Goal: Use online tool/utility: Use online tool/utility

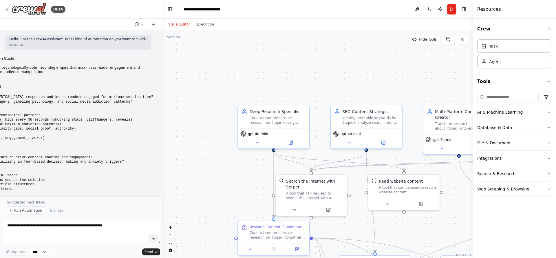
scroll to position [2744, 0]
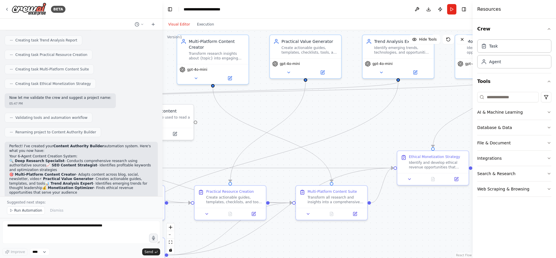
drag, startPoint x: 205, startPoint y: 169, endPoint x: 0, endPoint y: 114, distance: 212.1
click at [0, 114] on div "BETA Hello! I'm the CrewAI assistant. What kind of automation do you want to bu…" at bounding box center [278, 129] width 556 height 258
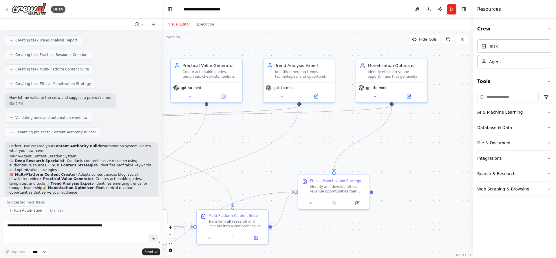
drag, startPoint x: 392, startPoint y: 138, endPoint x: 293, endPoint y: 160, distance: 101.6
click at [293, 160] on div ".deletable-edge-delete-btn { width: 20px; height: 20px; border: 0px solid #ffff…" at bounding box center [318, 144] width 310 height 228
click at [448, 9] on button "Run" at bounding box center [451, 9] width 9 height 10
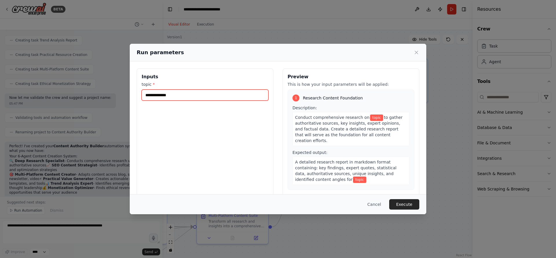
click at [183, 92] on input "topic *" at bounding box center [205, 95] width 127 height 11
click at [181, 96] on input "topic *" at bounding box center [205, 95] width 127 height 11
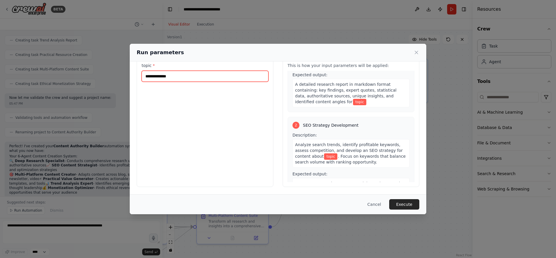
scroll to position [0, 0]
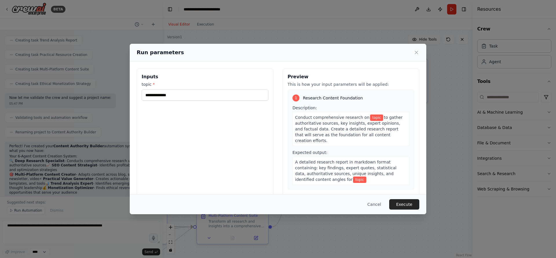
drag, startPoint x: 365, startPoint y: 117, endPoint x: 375, endPoint y: 118, distance: 10.2
click at [375, 118] on span "topic" at bounding box center [376, 117] width 13 height 6
click at [353, 176] on span "topic" at bounding box center [359, 179] width 13 height 6
drag, startPoint x: 331, startPoint y: 174, endPoint x: 339, endPoint y: 174, distance: 7.2
click at [353, 176] on span "topic" at bounding box center [359, 179] width 13 height 6
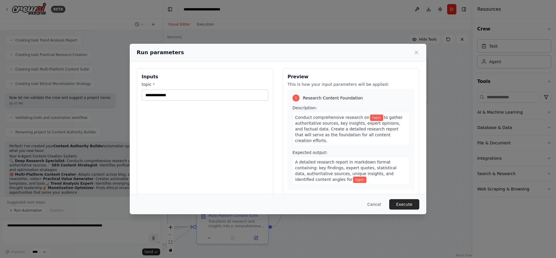
scroll to position [92, 0]
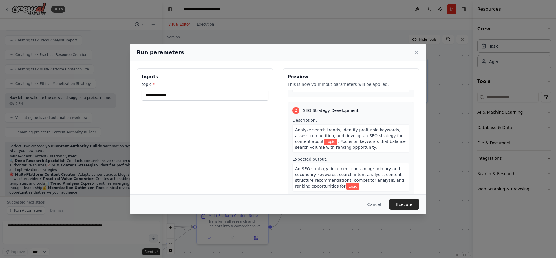
drag, startPoint x: 323, startPoint y: 135, endPoint x: 332, endPoint y: 137, distance: 9.4
click at [332, 139] on span "topic" at bounding box center [330, 142] width 13 height 6
drag, startPoint x: 343, startPoint y: 179, endPoint x: 352, endPoint y: 181, distance: 9.4
click at [352, 183] on span "topic" at bounding box center [352, 186] width 13 height 6
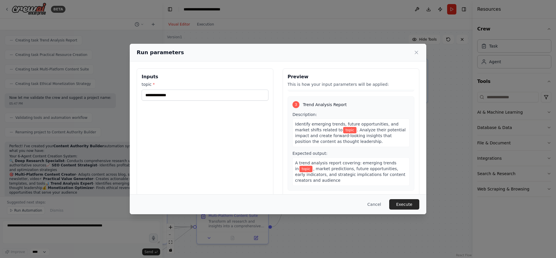
scroll to position [254, 0]
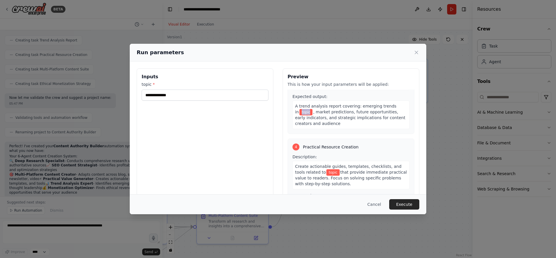
drag, startPoint x: 296, startPoint y: 106, endPoint x: 336, endPoint y: 146, distance: 56.5
click at [308, 110] on div "A trend analysis report covering: emerging trends in topic , market predictions…" at bounding box center [351, 115] width 117 height 28
drag, startPoint x: 328, startPoint y: 167, endPoint x: 334, endPoint y: 167, distance: 5.6
click at [334, 169] on span "topic" at bounding box center [333, 172] width 13 height 6
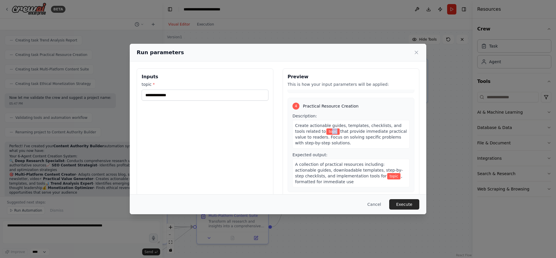
scroll to position [298, 0]
drag, startPoint x: 376, startPoint y: 168, endPoint x: 381, endPoint y: 168, distance: 5.2
click at [387, 170] on span "topic" at bounding box center [393, 173] width 13 height 6
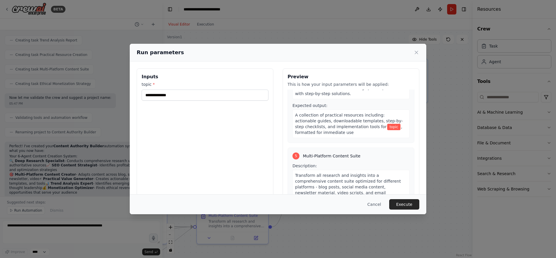
scroll to position [391, 0]
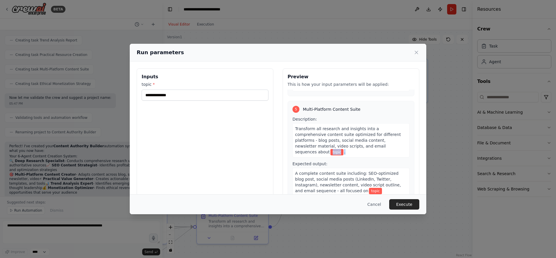
drag, startPoint x: 296, startPoint y: 147, endPoint x: 308, endPoint y: 149, distance: 12.6
click at [308, 149] on div "Transform all research and insights into a comprehensive content suite optimize…" at bounding box center [351, 140] width 117 height 34
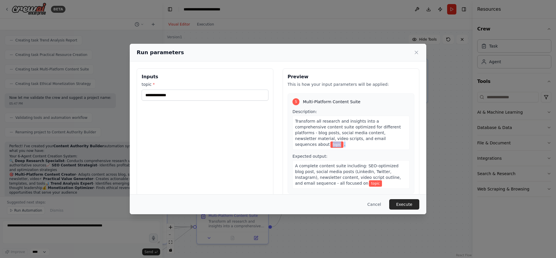
scroll to position [416, 0]
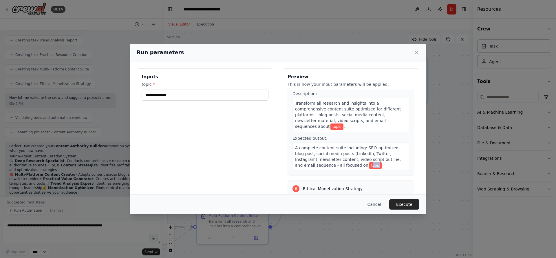
drag, startPoint x: 347, startPoint y: 161, endPoint x: 354, endPoint y: 160, distance: 7.9
click at [369, 162] on span "topic" at bounding box center [375, 165] width 13 height 6
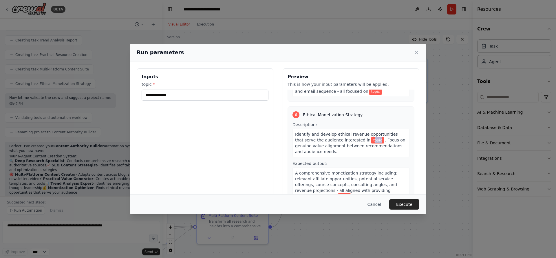
drag, startPoint x: 359, startPoint y: 135, endPoint x: 366, endPoint y: 138, distance: 7.6
click at [366, 138] on div "Identify and develop ethical revenue opportunities that serve the audience inte…" at bounding box center [351, 143] width 117 height 28
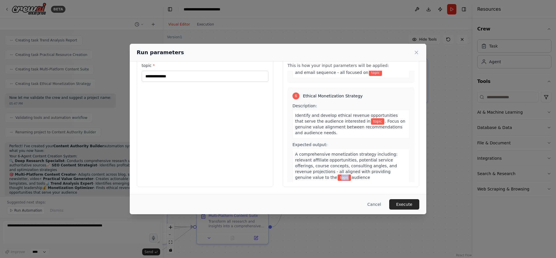
drag, startPoint x: 320, startPoint y: 170, endPoint x: 329, endPoint y: 170, distance: 9.0
click at [338, 174] on span "topic" at bounding box center [344, 177] width 13 height 6
click at [280, 86] on div "Inputs topic * Preview This is how your input parameters will be applied: 1 Res…" at bounding box center [278, 118] width 283 height 137
click at [194, 81] on input "topic *" at bounding box center [205, 76] width 127 height 11
paste input "**********"
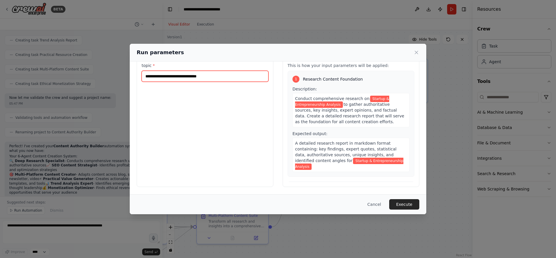
scroll to position [0, 0]
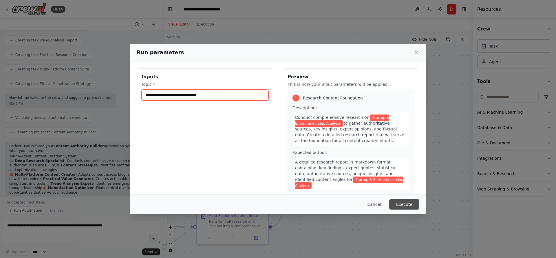
type input "**********"
click at [404, 204] on button "Execute" at bounding box center [404, 204] width 30 height 10
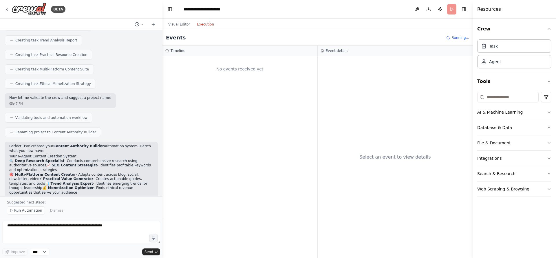
click at [203, 26] on button "Execution" at bounding box center [206, 24] width 24 height 7
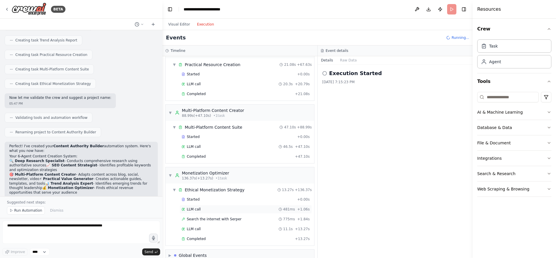
scroll to position [333, 0]
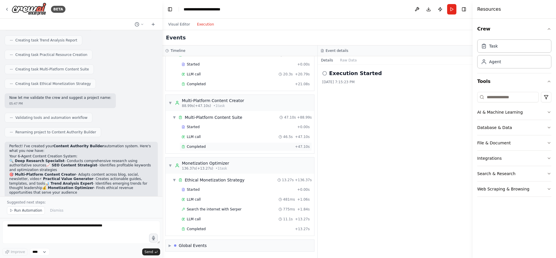
click at [220, 148] on div "Completed" at bounding box center [237, 146] width 111 height 5
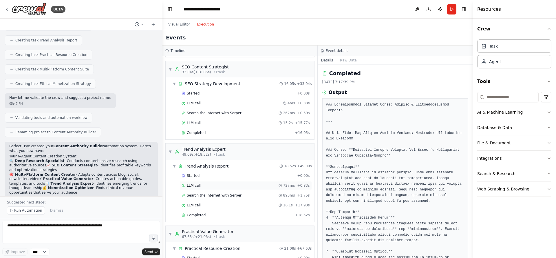
scroll to position [0, 0]
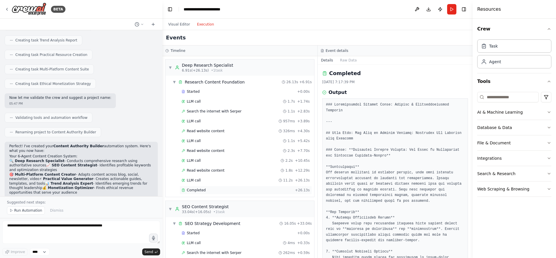
click at [227, 187] on div "Completed + 26.13s" at bounding box center [246, 190] width 132 height 9
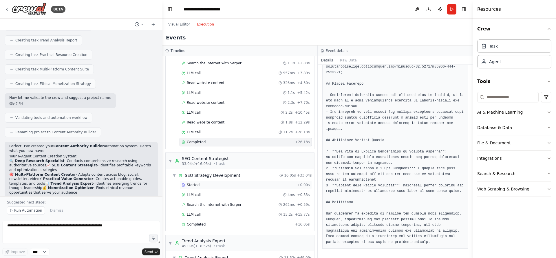
scroll to position [167, 0]
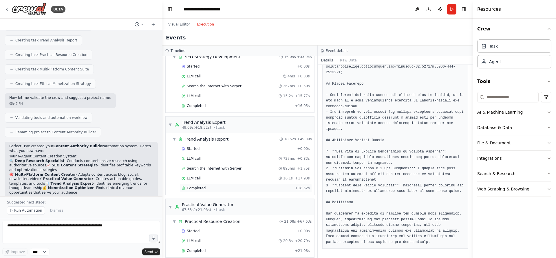
click at [227, 187] on div "Completed" at bounding box center [237, 188] width 111 height 5
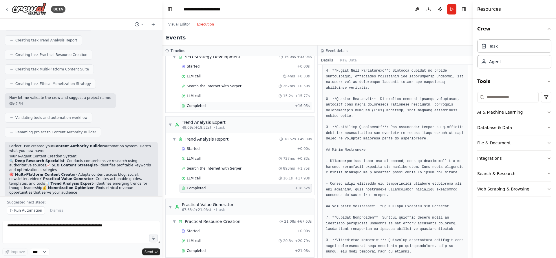
click at [218, 105] on div "Completed" at bounding box center [237, 105] width 111 height 5
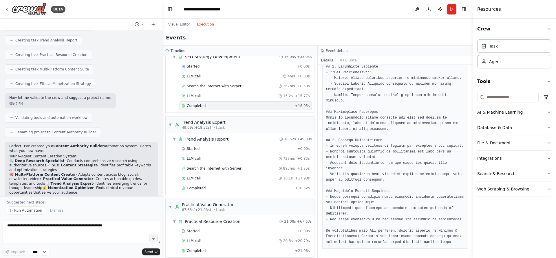
scroll to position [380, 0]
click at [226, 190] on div "Completed" at bounding box center [237, 188] width 111 height 5
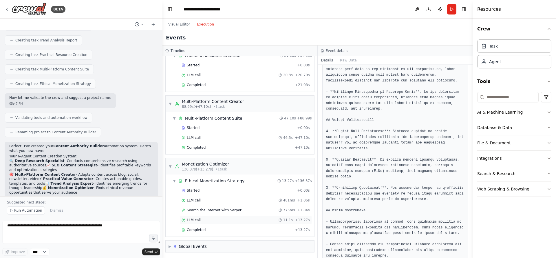
scroll to position [333, 0]
click at [242, 233] on div "Completed + 13.27s" at bounding box center [246, 229] width 132 height 9
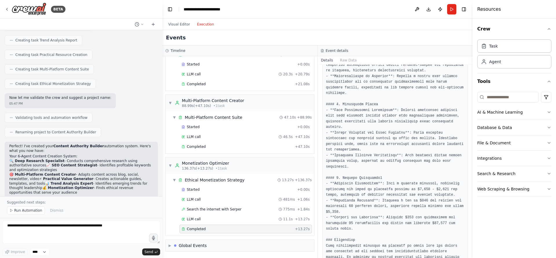
scroll to position [276, 0]
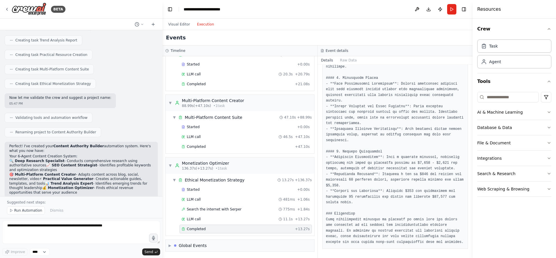
click at [64, 201] on p "Suggested next steps:" at bounding box center [81, 202] width 149 height 5
click at [27, 202] on p "Suggested next steps:" at bounding box center [81, 202] width 149 height 5
click at [33, 213] on button "Run Automation" at bounding box center [26, 210] width 38 height 8
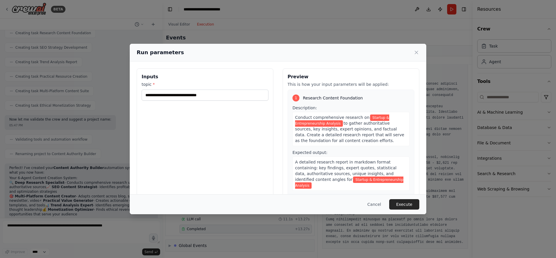
click at [412, 51] on div "Run parameters" at bounding box center [278, 52] width 283 height 8
click at [415, 52] on icon at bounding box center [417, 53] width 6 height 6
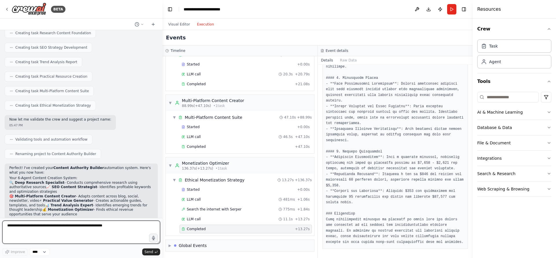
click at [38, 234] on textarea at bounding box center [81, 231] width 158 height 23
type textarea "**********"
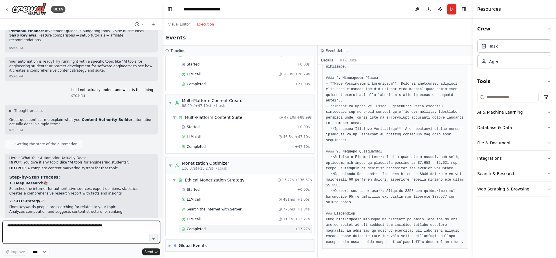
scroll to position [2920, 0]
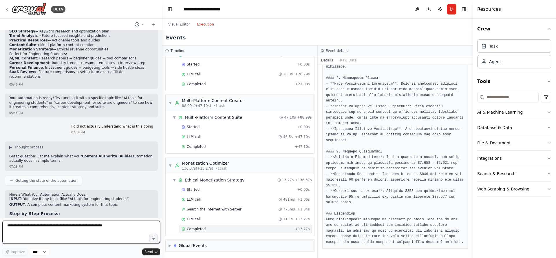
click at [79, 238] on textarea at bounding box center [81, 231] width 158 height 23
type textarea "**********"
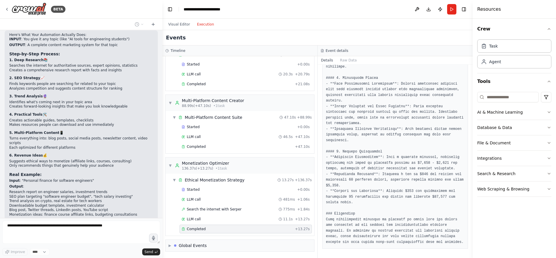
scroll to position [3084, 0]
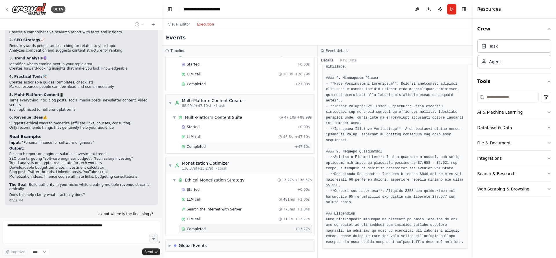
click at [205, 144] on div "Completed + 47.10s" at bounding box center [246, 146] width 132 height 9
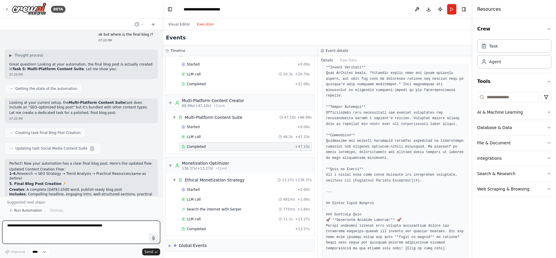
scroll to position [3300, 0]
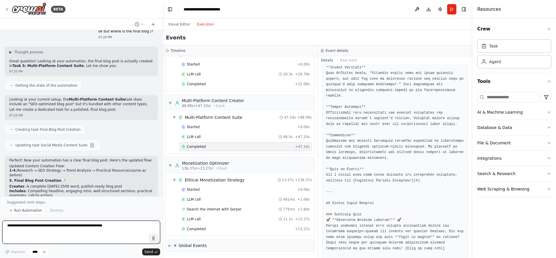
click at [52, 234] on textarea at bounding box center [81, 231] width 158 height 23
type textarea "**********"
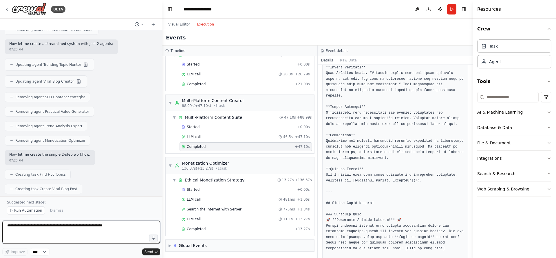
scroll to position [3738, 0]
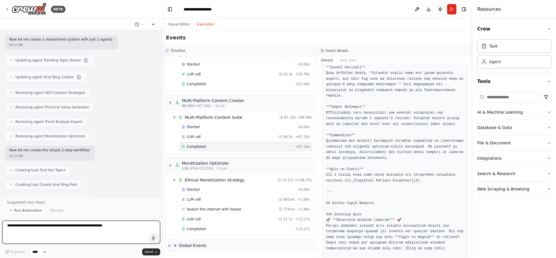
click at [73, 230] on textarea at bounding box center [81, 231] width 158 height 23
type textarea "**********"
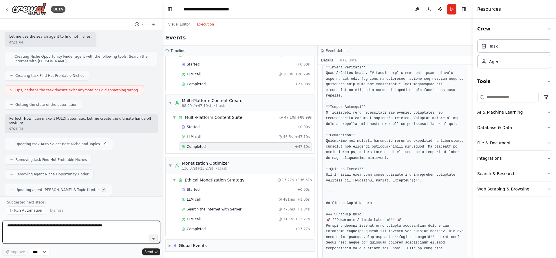
scroll to position [4104, 0]
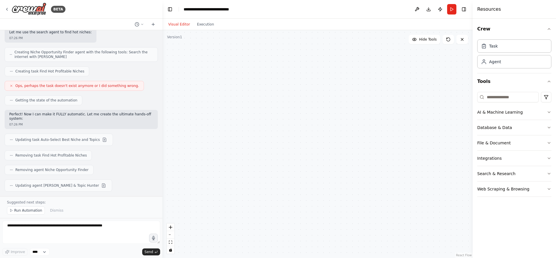
click at [179, 25] on button "Visual Editor" at bounding box center [179, 24] width 29 height 7
drag, startPoint x: 303, startPoint y: 175, endPoint x: 462, endPoint y: 160, distance: 159.8
click at [469, 158] on div ".deletable-edge-delete-btn { width: 20px; height: 20px; border: 0px solid #ffff…" at bounding box center [318, 144] width 310 height 228
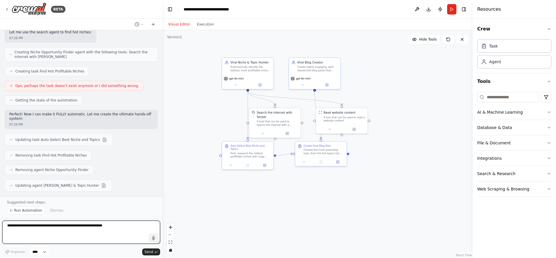
click at [72, 242] on textarea at bounding box center [81, 231] width 158 height 23
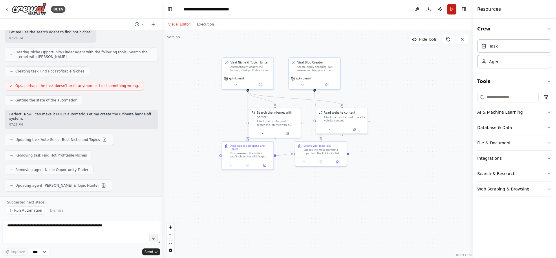
click at [451, 12] on button "Run" at bounding box center [451, 9] width 9 height 10
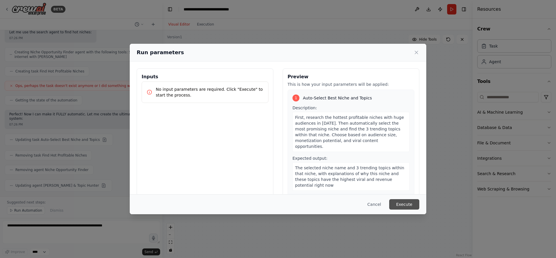
click at [410, 206] on button "Execute" at bounding box center [404, 204] width 30 height 10
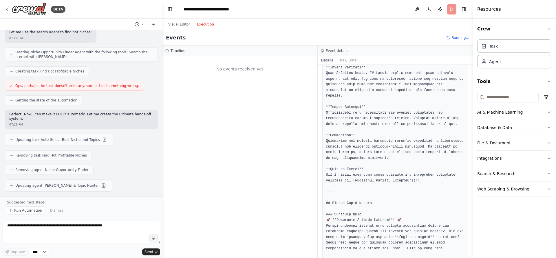
click at [206, 27] on button "Execution" at bounding box center [206, 24] width 24 height 7
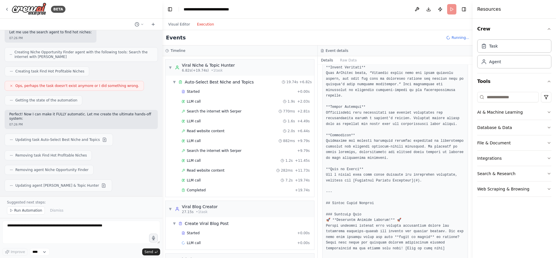
scroll to position [14, 0]
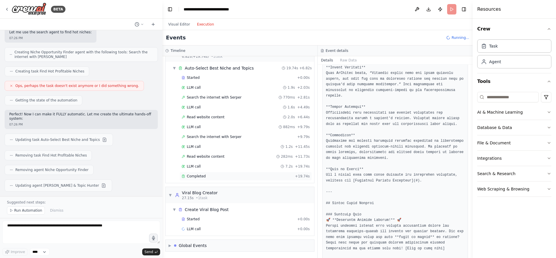
click at [235, 175] on div "Completed" at bounding box center [237, 176] width 111 height 5
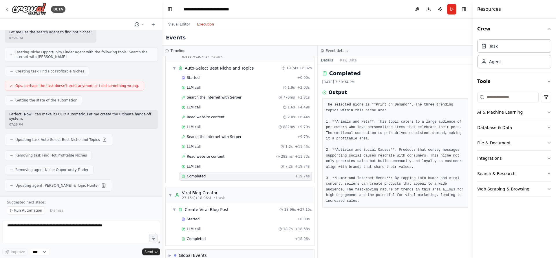
scroll to position [24, 0]
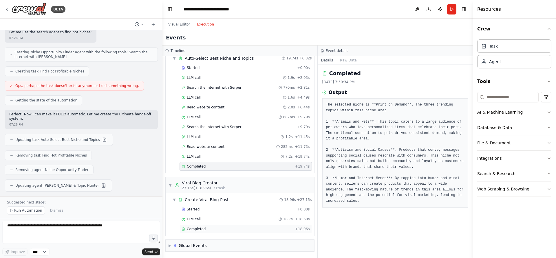
click at [242, 230] on div "Completed" at bounding box center [237, 229] width 111 height 5
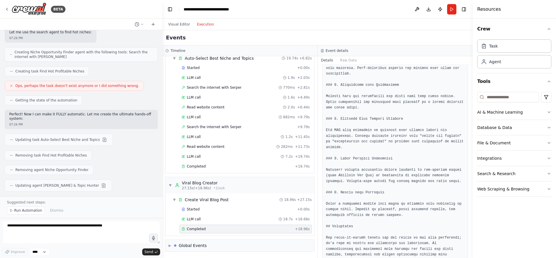
scroll to position [843, 0]
